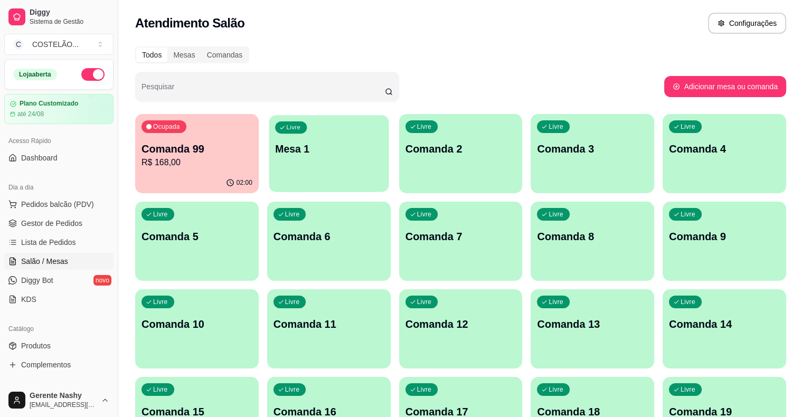
click at [304, 157] on div "Livre Mesa 1" at bounding box center [329, 147] width 120 height 64
click at [294, 162] on div "Livre Mesa 1" at bounding box center [329, 147] width 120 height 64
click at [404, 124] on div "Livre Comanda 2" at bounding box center [461, 147] width 120 height 64
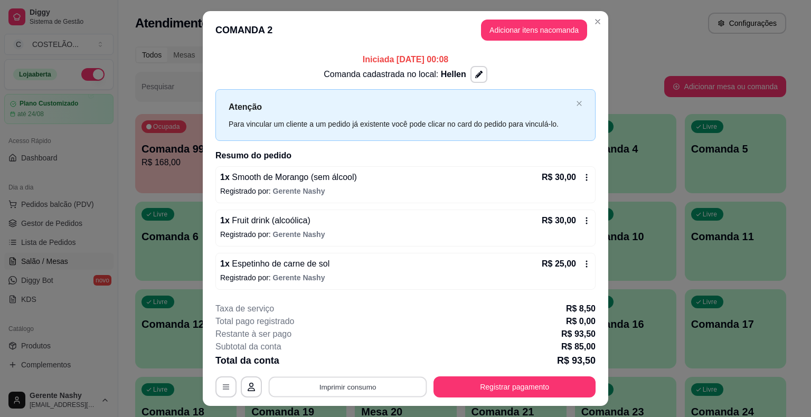
click at [380, 380] on button "Imprimir consumo" at bounding box center [348, 386] width 158 height 21
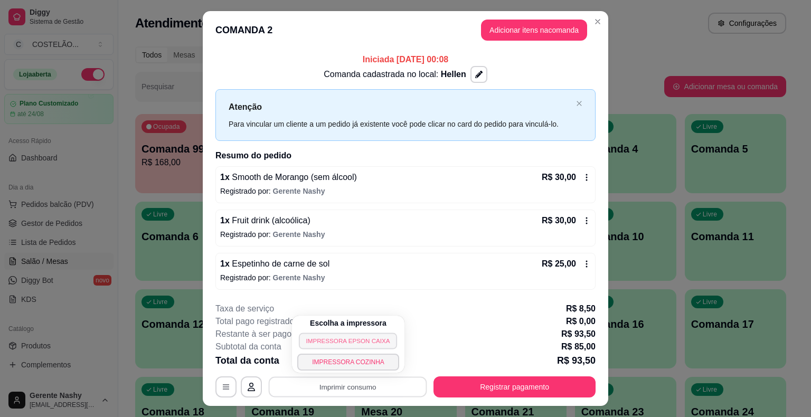
click at [358, 338] on button "IMPRESSORA EPSON CAIXA" at bounding box center [348, 341] width 98 height 16
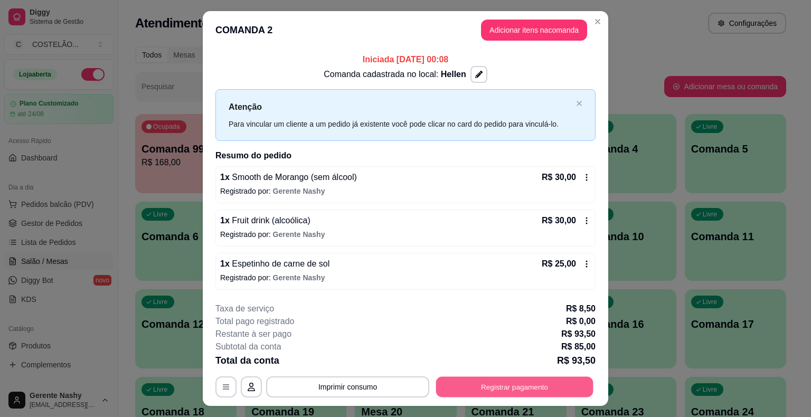
click at [511, 384] on button "Registrar pagamento" at bounding box center [514, 386] width 157 height 21
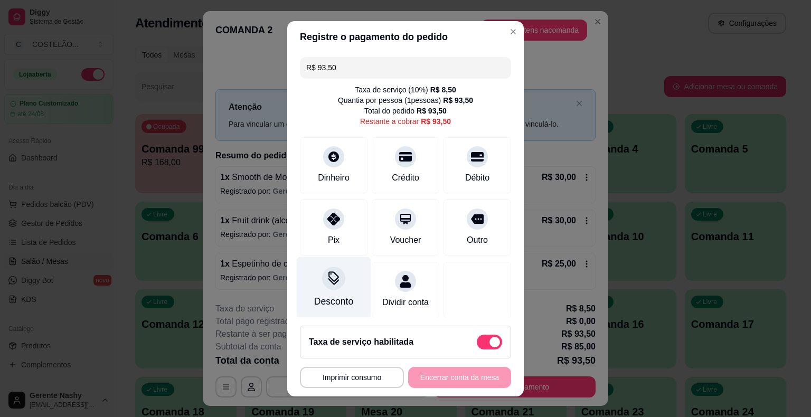
click at [325, 291] on div "Desconto" at bounding box center [334, 288] width 74 height 62
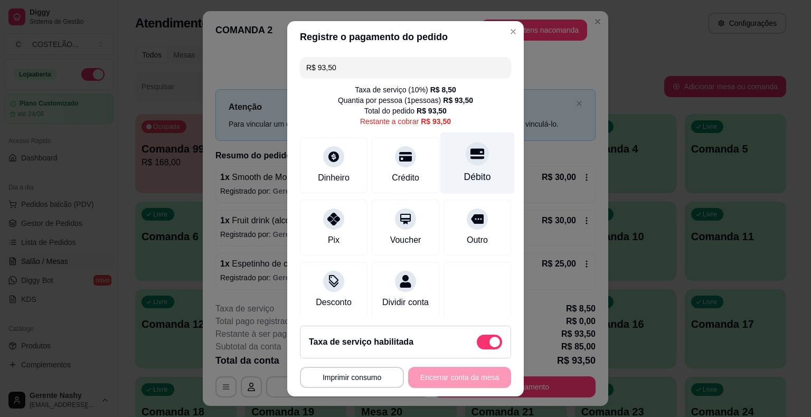
click at [471, 174] on div "Débito" at bounding box center [477, 177] width 27 height 14
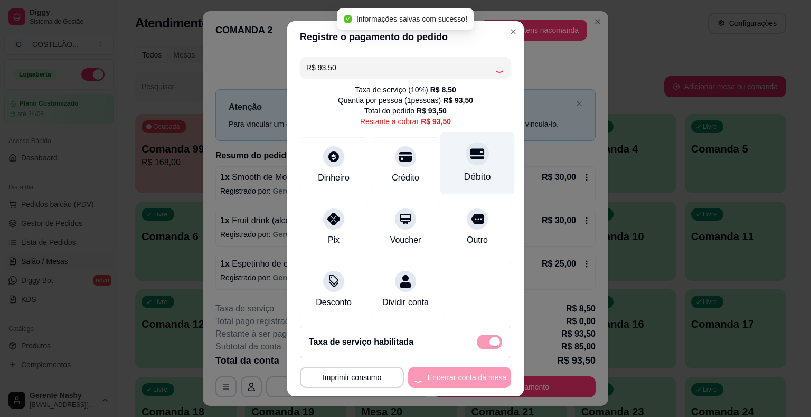
type input "R$ 0,00"
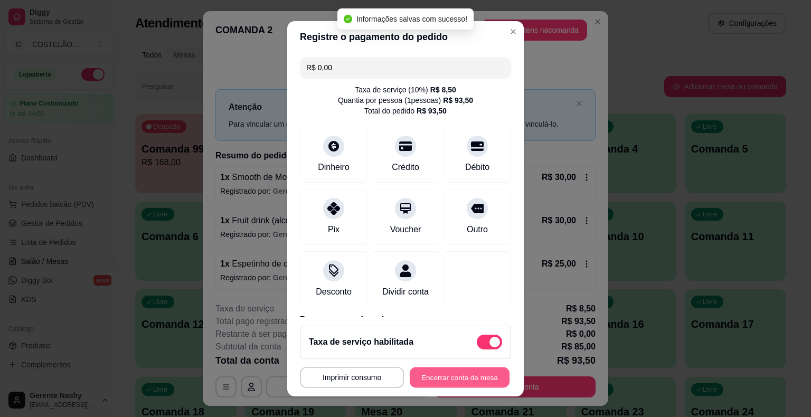
click at [420, 377] on button "Encerrar conta da mesa" at bounding box center [460, 377] width 100 height 21
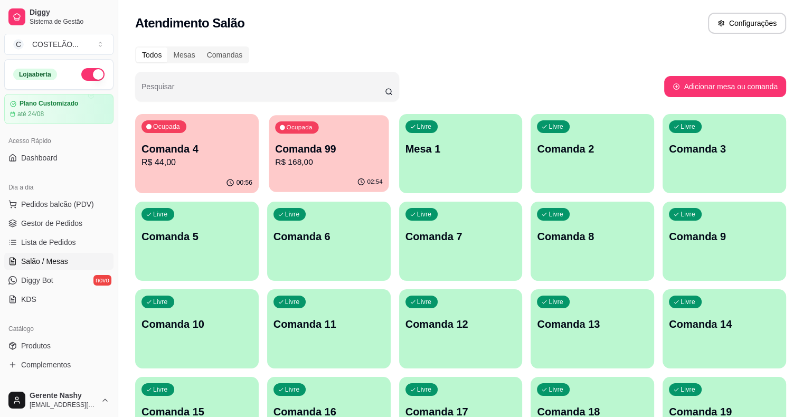
click at [287, 168] on div "Ocupada Comanda 99 R$ 168,00" at bounding box center [329, 143] width 120 height 57
click at [202, 139] on div "Ocupada Comanda 4 R$ 44,00" at bounding box center [197, 143] width 120 height 57
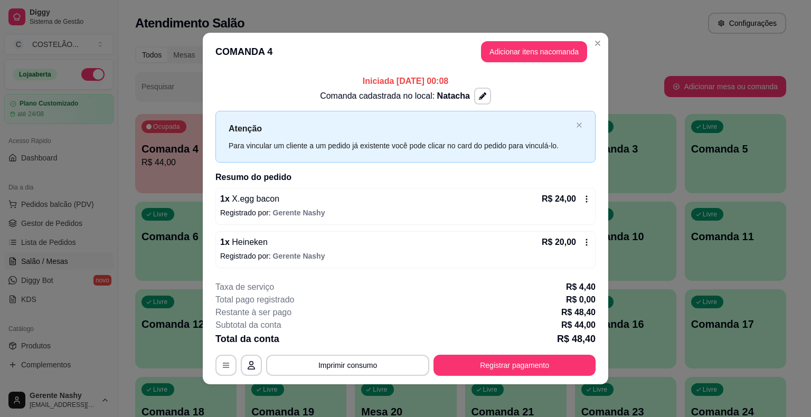
click at [582, 195] on icon at bounding box center [586, 199] width 8 height 8
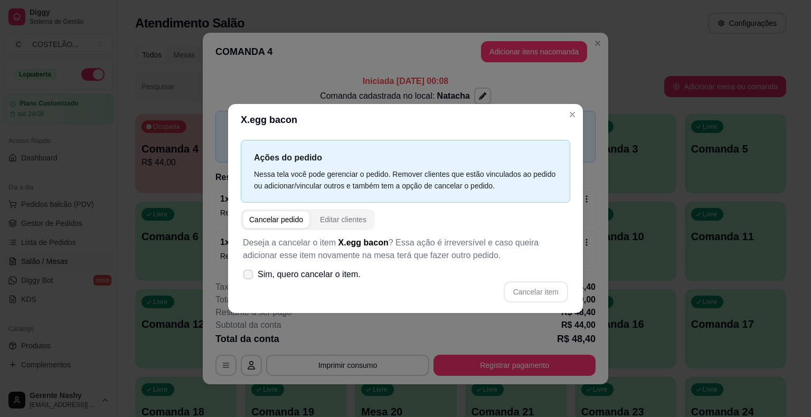
click at [247, 271] on icon at bounding box center [248, 274] width 8 height 6
click at [247, 277] on input "Sim, quero cancelar o item." at bounding box center [245, 280] width 7 height 7
checkbox input "true"
click at [546, 289] on button "Cancelar item" at bounding box center [535, 292] width 63 height 21
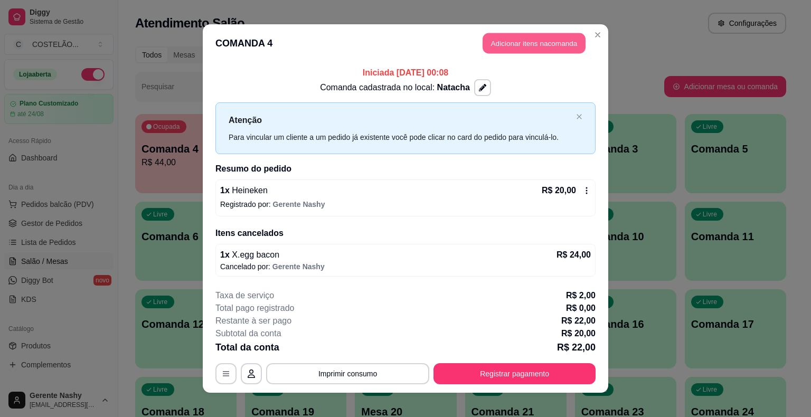
click at [542, 41] on button "Adicionar itens na comanda" at bounding box center [534, 43] width 103 height 21
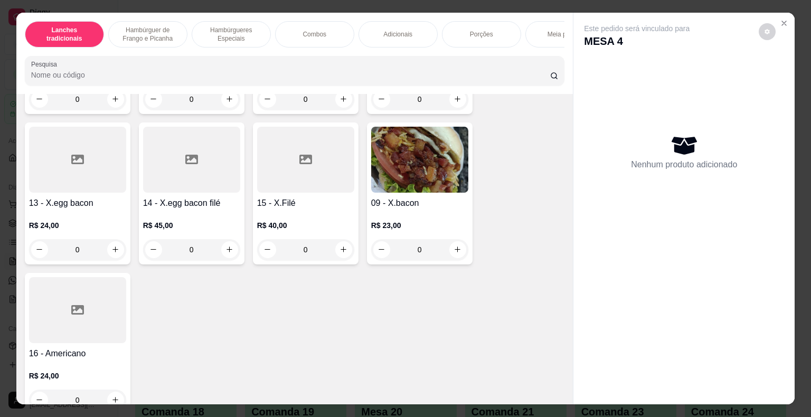
scroll to position [509, 0]
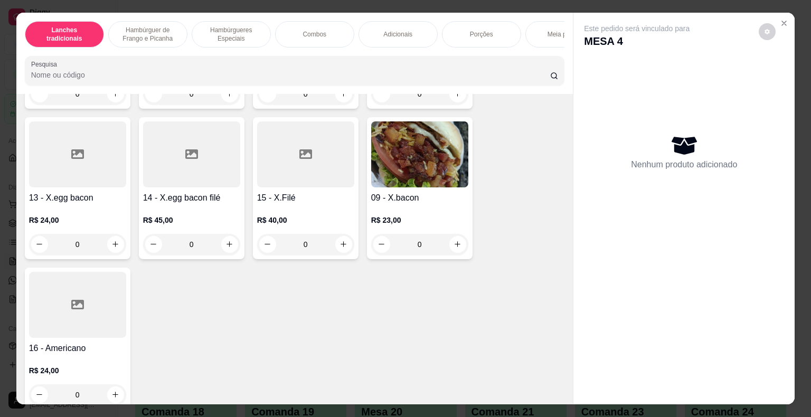
click at [454, 248] on icon "increase-product-quantity" at bounding box center [458, 244] width 8 height 8
type input "1"
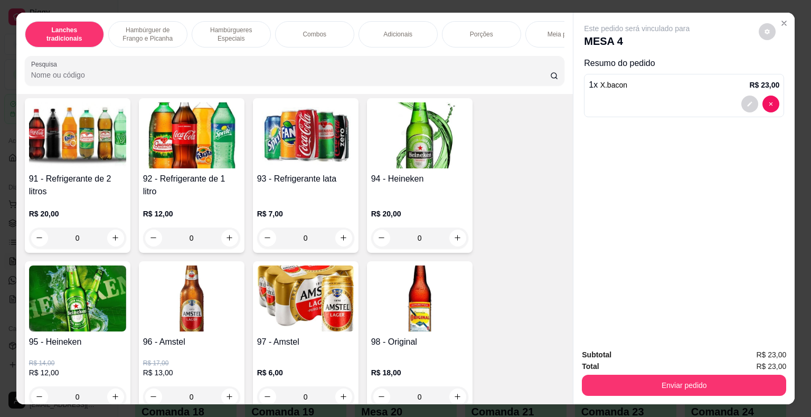
scroll to position [6698, 0]
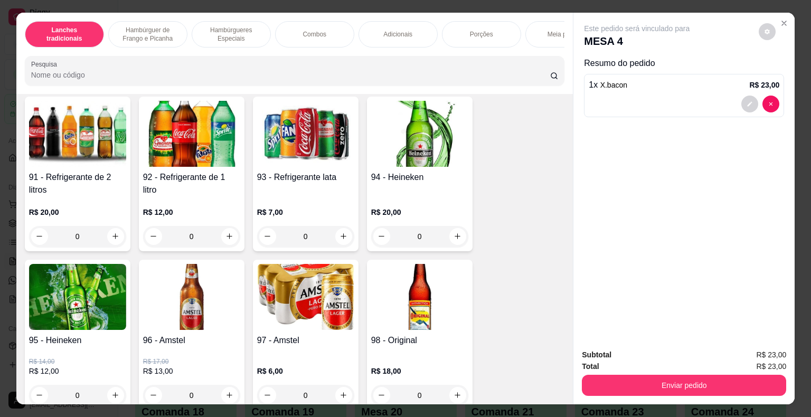
click at [454, 232] on icon "increase-product-quantity" at bounding box center [458, 236] width 8 height 8
type input "1"
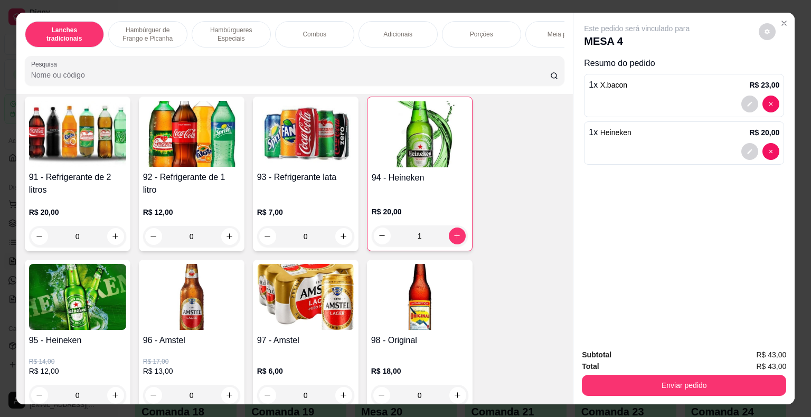
click at [640, 383] on button "Enviar pedido" at bounding box center [684, 385] width 204 height 21
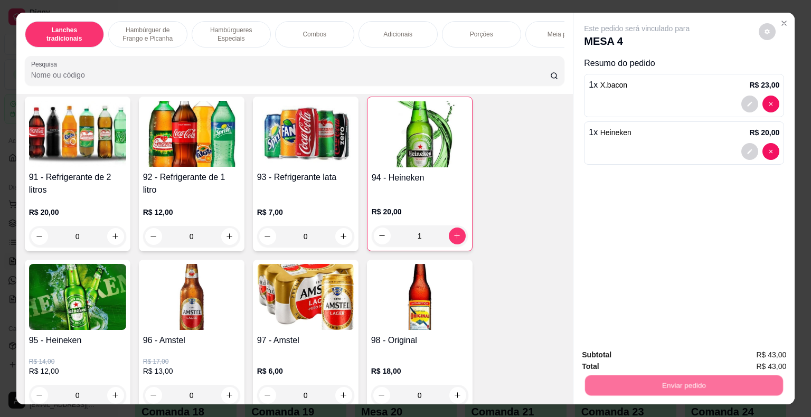
click at [635, 361] on button "Não registrar e enviar pedido" at bounding box center [649, 356] width 110 height 20
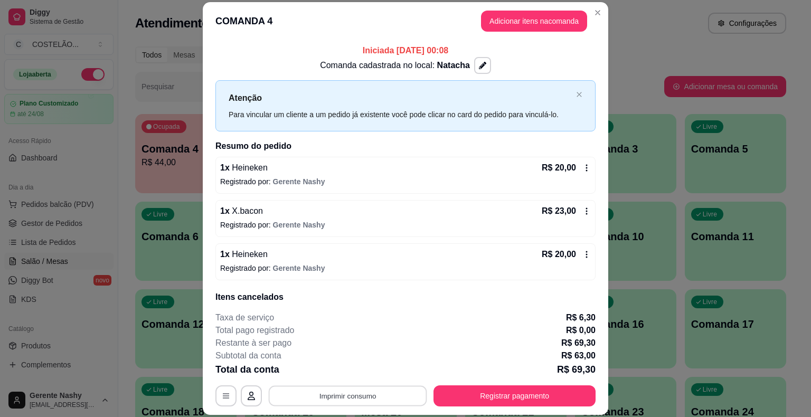
click at [338, 395] on button "Imprimir consumo" at bounding box center [348, 396] width 158 height 21
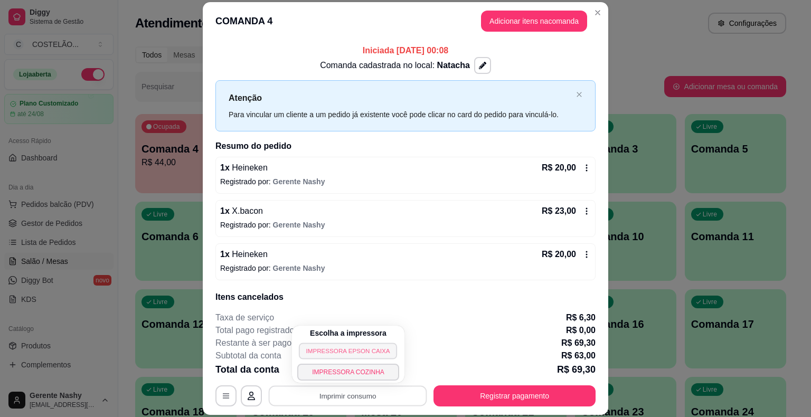
click at [340, 348] on button "IMPRESSORA EPSON CAIXA" at bounding box center [348, 351] width 98 height 16
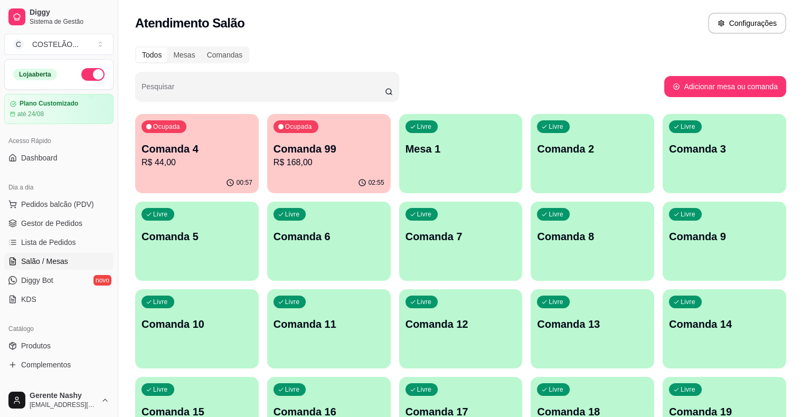
click at [403, 166] on div "Livre Mesa 1" at bounding box center [461, 147] width 124 height 67
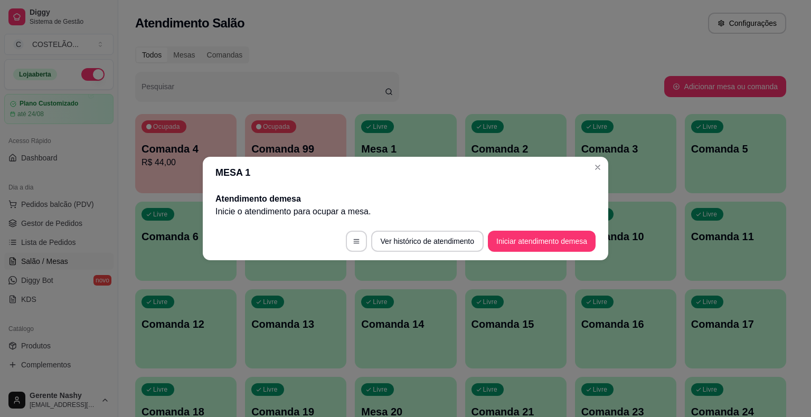
click at [532, 243] on button "Iniciar atendimento de mesa" at bounding box center [542, 241] width 108 height 21
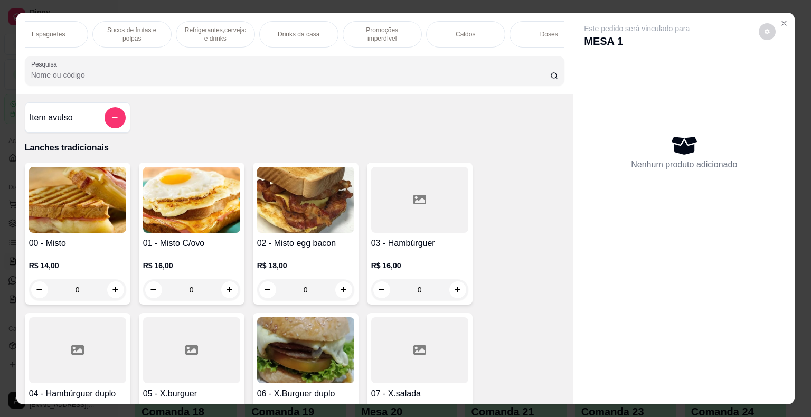
scroll to position [0, 938]
click at [384, 27] on p "Promoções imperdível" at bounding box center [377, 34] width 61 height 17
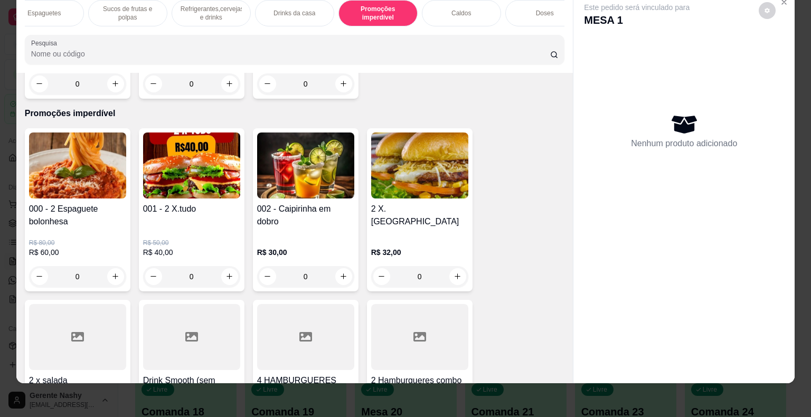
click at [231, 266] on div "0" at bounding box center [191, 276] width 93 height 21
click at [225, 272] on icon "increase-product-quantity" at bounding box center [229, 276] width 8 height 8
type input "1"
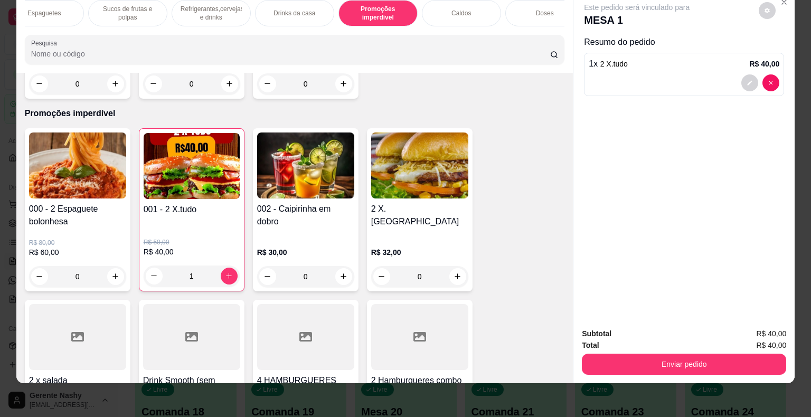
click at [631, 360] on button "Enviar pedido" at bounding box center [684, 364] width 204 height 21
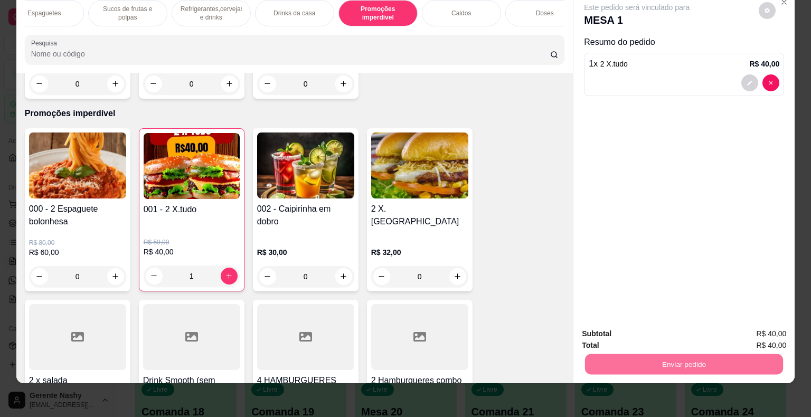
click at [639, 328] on button "Não registrar e enviar pedido" at bounding box center [649, 330] width 107 height 20
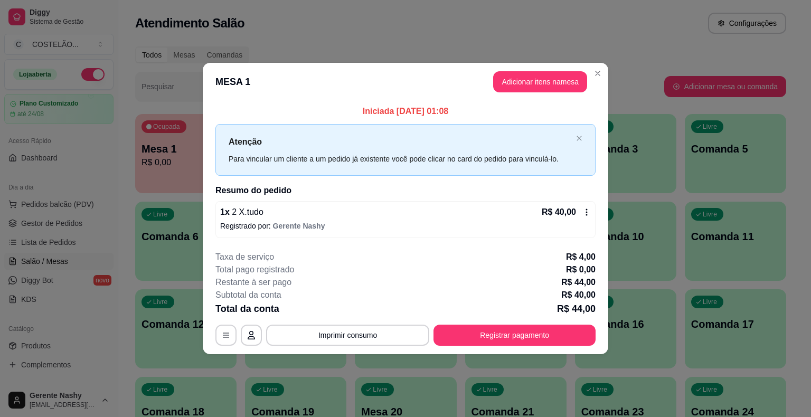
click at [569, 7] on div "Atendimento Salão Configurações" at bounding box center [460, 20] width 685 height 40
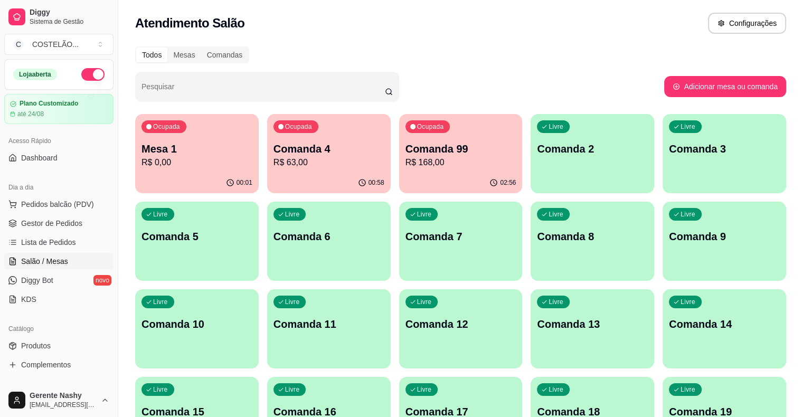
click at [307, 168] on p "R$ 63,00" at bounding box center [328, 162] width 111 height 13
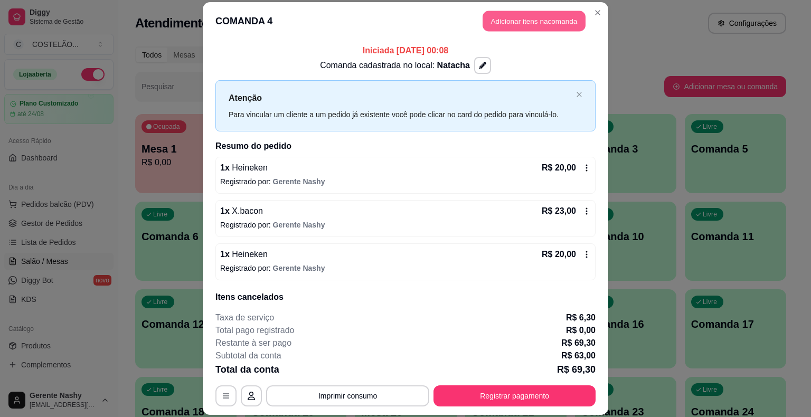
click at [545, 13] on button "Adicionar itens na comanda" at bounding box center [534, 21] width 103 height 21
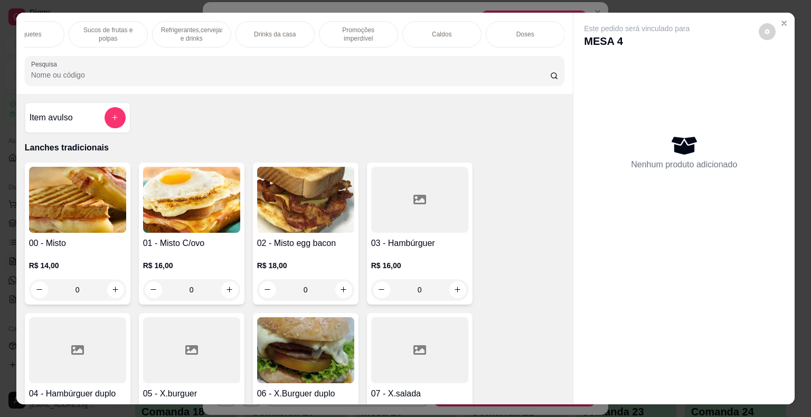
scroll to position [0, 1041]
click at [122, 26] on p "Refrigerantes,cervejas e drinks" at bounding box center [108, 34] width 61 height 17
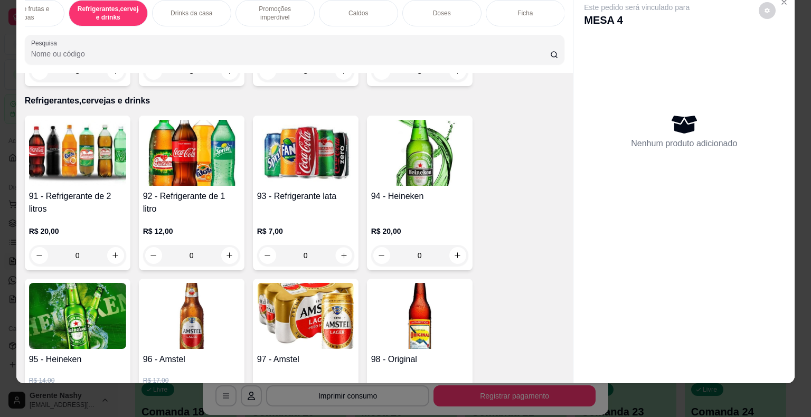
click at [344, 247] on button "increase-product-quantity" at bounding box center [343, 255] width 16 height 16
type input "1"
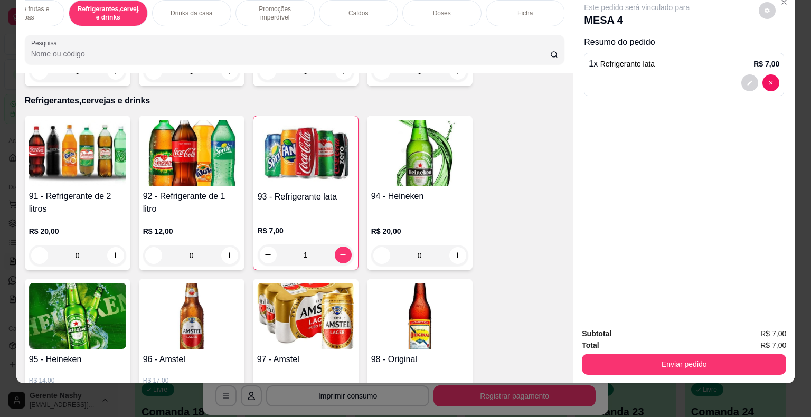
click at [647, 354] on button "Enviar pedido" at bounding box center [684, 364] width 204 height 21
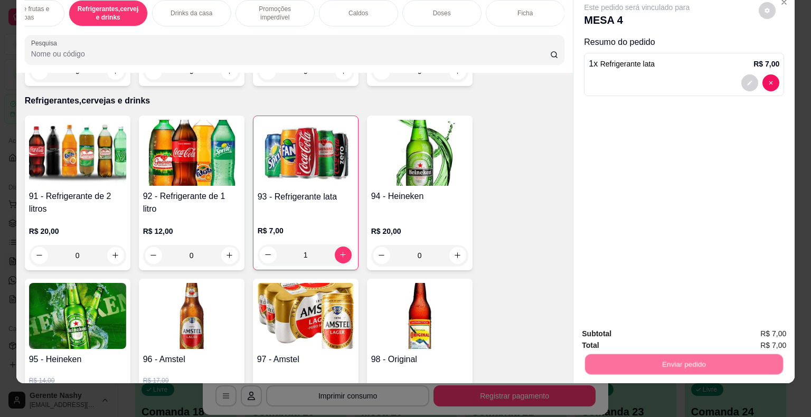
click at [654, 336] on button "Não registrar e enviar pedido" at bounding box center [649, 330] width 110 height 20
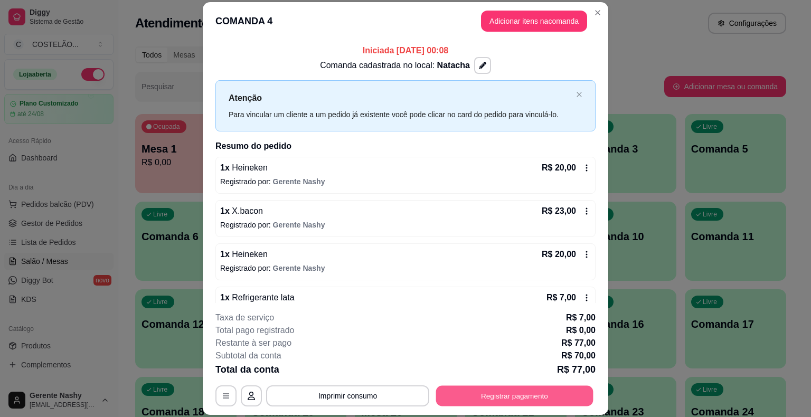
click at [461, 399] on button "Registrar pagamento" at bounding box center [514, 396] width 157 height 21
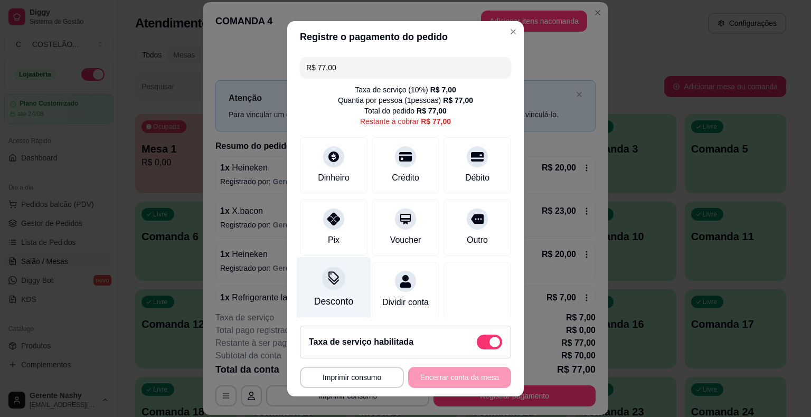
click at [328, 300] on div "Desconto" at bounding box center [333, 302] width 39 height 14
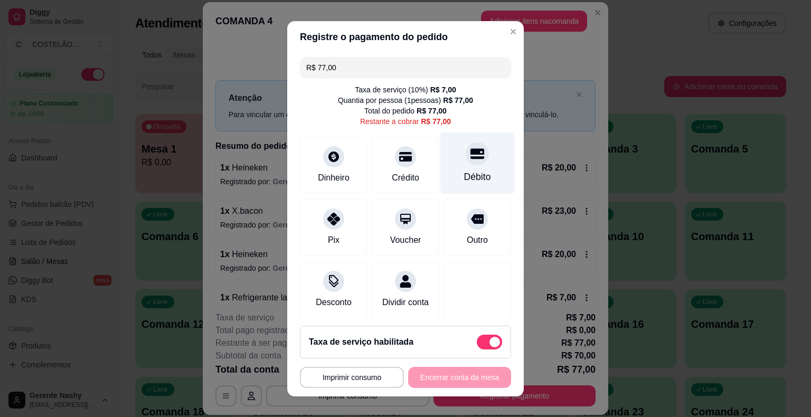
click at [464, 175] on div "Débito" at bounding box center [477, 177] width 27 height 14
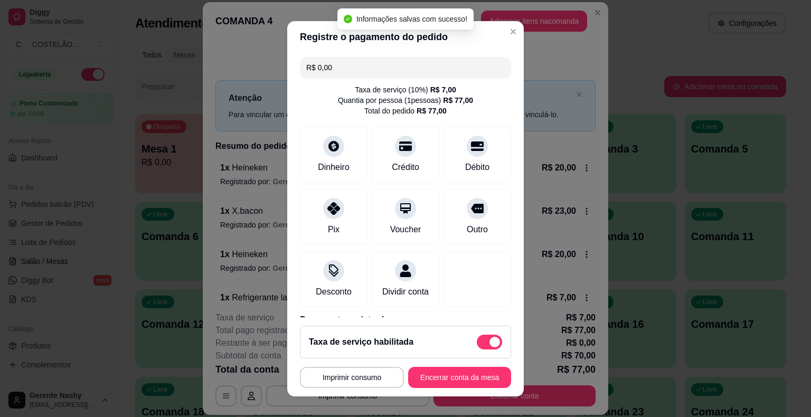
click at [508, 318] on footer "**********" at bounding box center [405, 356] width 237 height 79
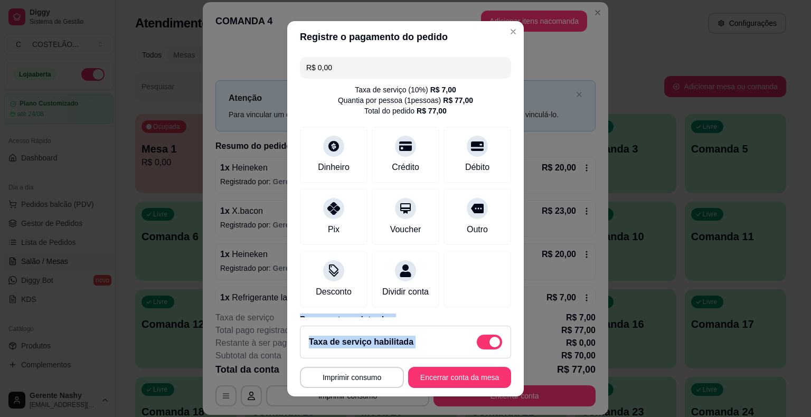
click at [509, 315] on section "**********" at bounding box center [405, 208] width 237 height 375
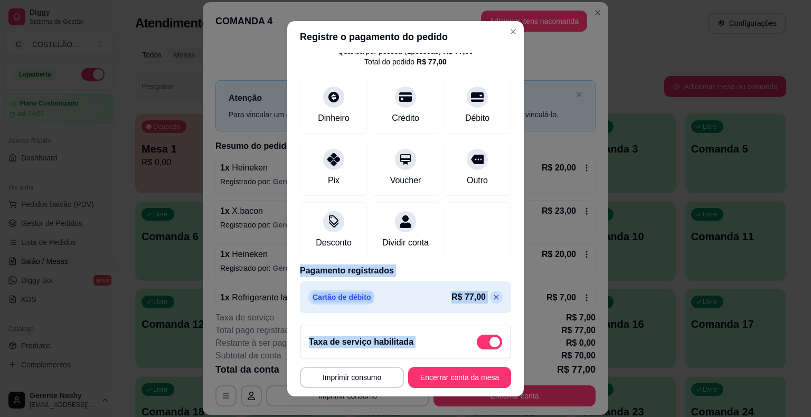
scroll to position [60, 0]
click at [490, 302] on p at bounding box center [496, 297] width 13 height 13
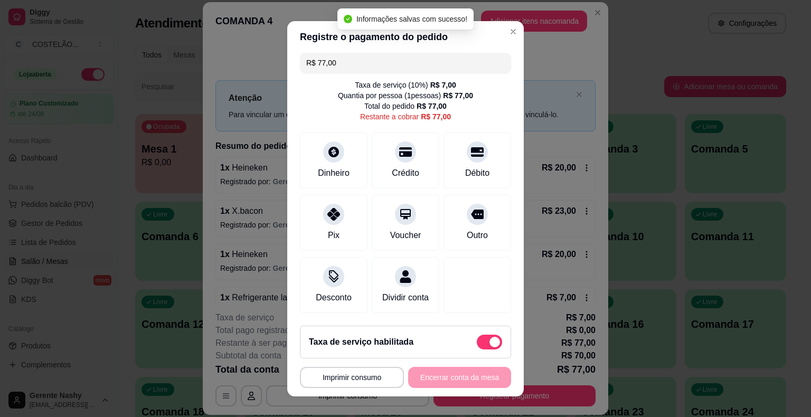
scroll to position [16, 0]
click at [391, 165] on div "Crédito" at bounding box center [406, 172] width 30 height 14
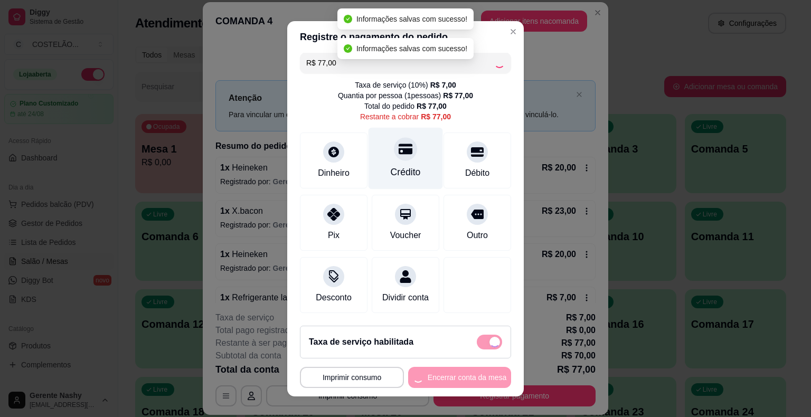
type input "R$ 0,00"
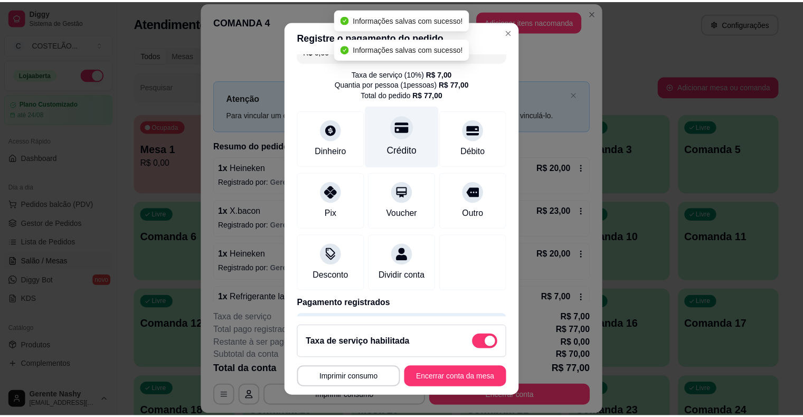
scroll to position [60, 0]
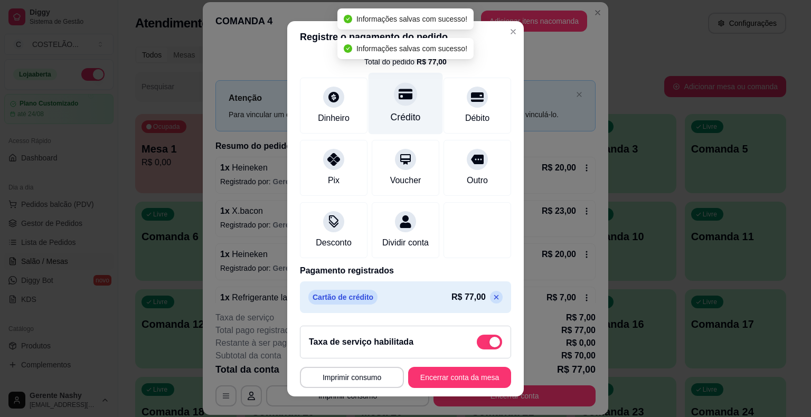
click at [457, 382] on button "Encerrar conta da mesa" at bounding box center [459, 377] width 103 height 21
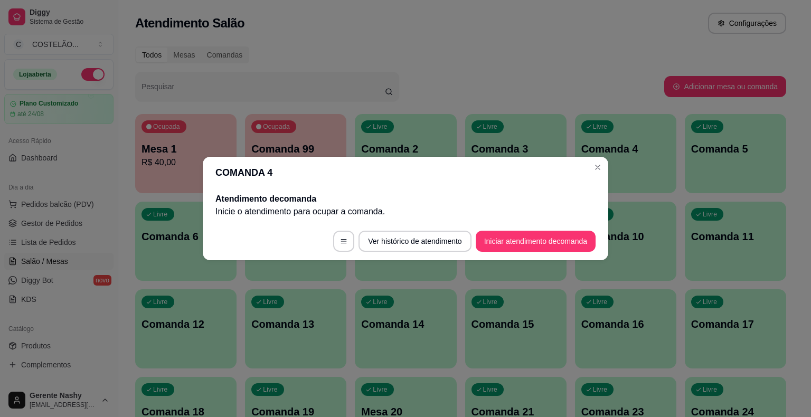
click at [603, 167] on div "Livre Comanda 4" at bounding box center [625, 147] width 101 height 67
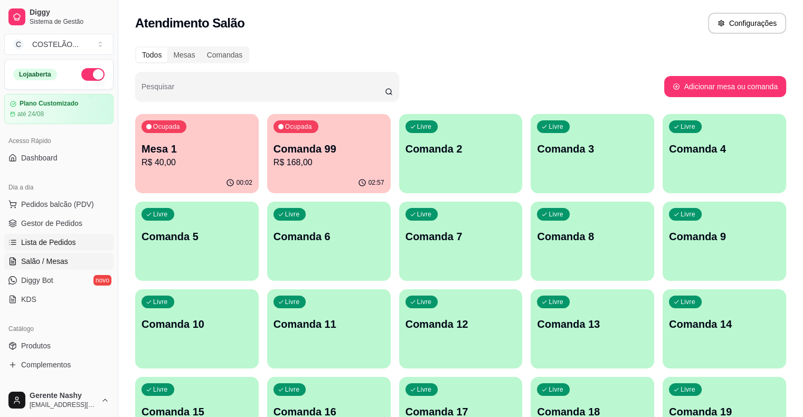
click at [54, 242] on span "Lista de Pedidos" at bounding box center [48, 242] width 55 height 11
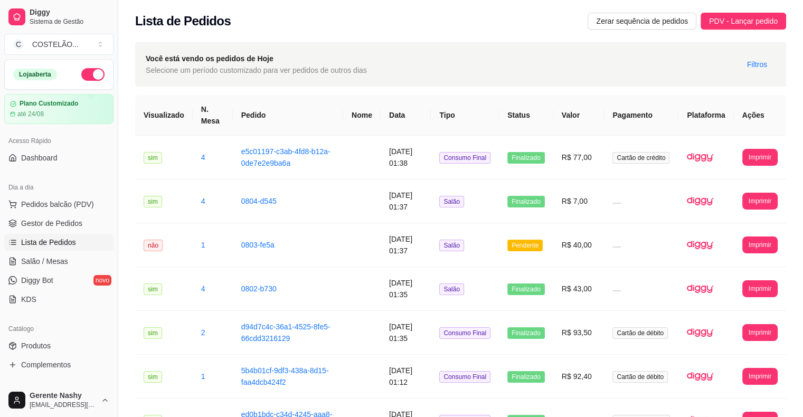
click at [754, 156] on button "Imprimir" at bounding box center [759, 157] width 35 height 17
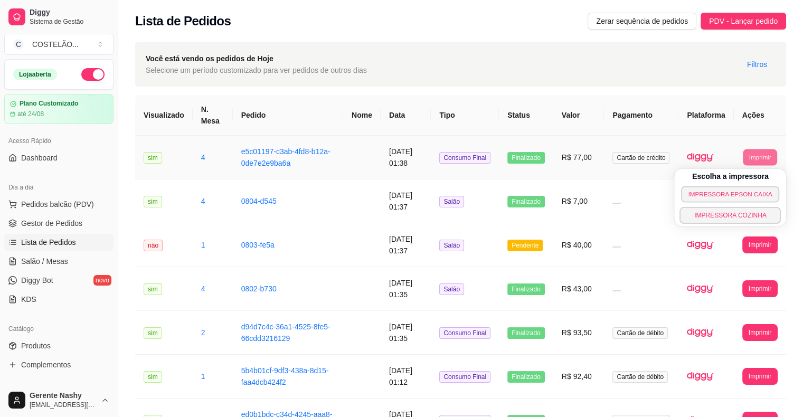
click at [717, 194] on button "IMPRESSORA EPSON CAIXA" at bounding box center [730, 194] width 98 height 16
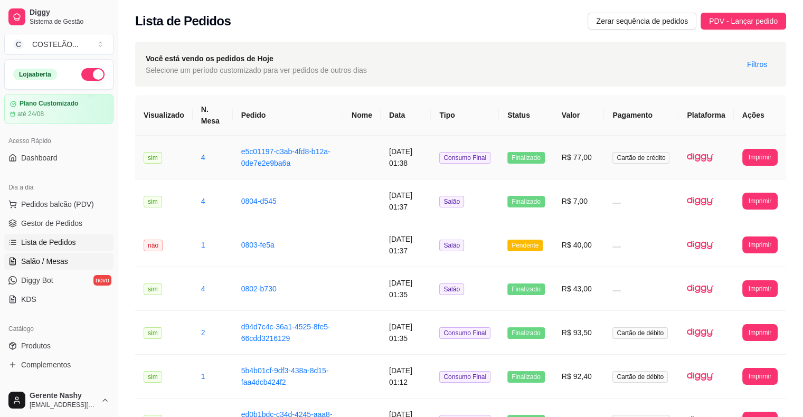
click at [55, 260] on span "Salão / Mesas" at bounding box center [44, 261] width 47 height 11
